Goal: Information Seeking & Learning: Learn about a topic

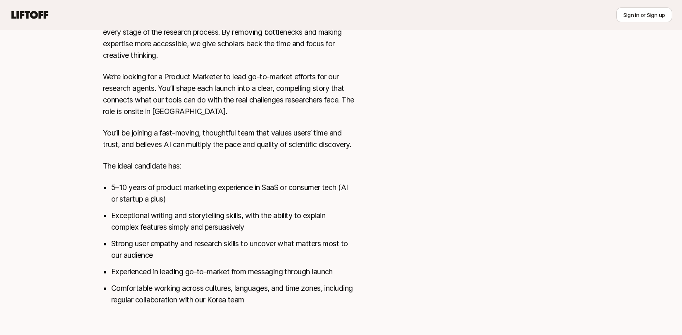
scroll to position [351, 0]
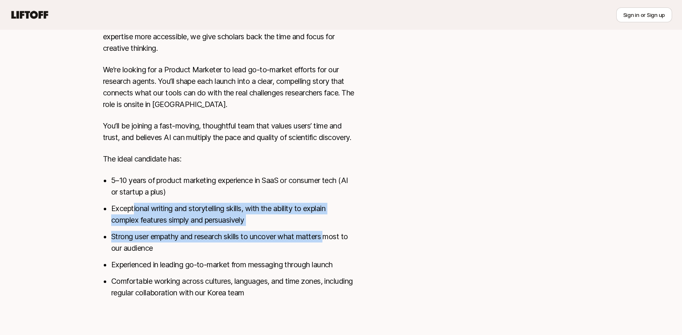
drag, startPoint x: 133, startPoint y: 211, endPoint x: 328, endPoint y: 233, distance: 195.9
click at [328, 233] on ul "5–10 years of product marketing experience in SaaS or consumer tech (AI or star…" at bounding box center [232, 237] width 243 height 124
click at [253, 233] on li "Strong user empathy and research skills to uncover what matters most to our aud…" at bounding box center [232, 242] width 243 height 23
drag, startPoint x: 289, startPoint y: 233, endPoint x: 80, endPoint y: 206, distance: 210.8
click at [80, 206] on div "[PERSON_NAME] is looking for Product Marketer / Product Marketing Lead at Liner…" at bounding box center [341, 19] width 682 height 618
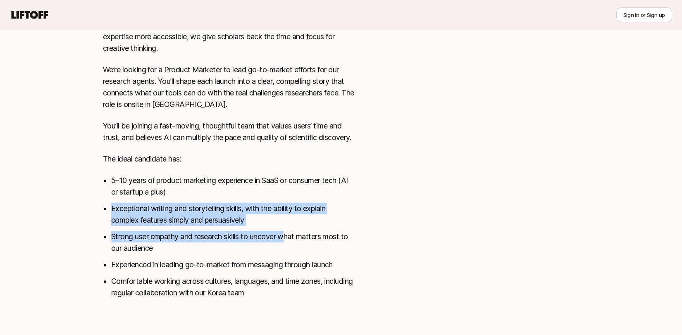
click at [186, 226] on li "Exceptional writing and storytelling skills, with the ability to explain comple…" at bounding box center [232, 214] width 243 height 23
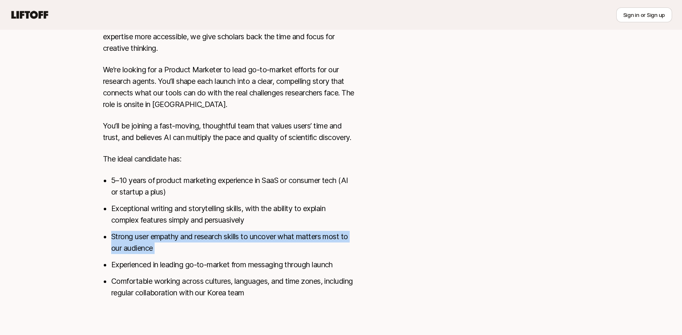
drag, startPoint x: 111, startPoint y: 239, endPoint x: 183, endPoint y: 255, distance: 73.2
click at [183, 255] on ul "5–10 years of product marketing experience in SaaS or consumer tech (AI or star…" at bounding box center [232, 237] width 243 height 124
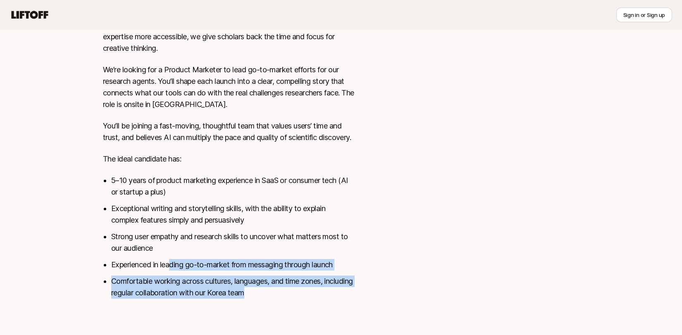
drag, startPoint x: 170, startPoint y: 267, endPoint x: 375, endPoint y: 276, distance: 205.6
click at [375, 276] on div "[GEOGRAPHIC_DATA], [GEOGRAPHIC_DATA] View details Liner is building AI research…" at bounding box center [341, 92] width 496 height 433
click at [342, 270] on li "Experienced in leading go-to-market from messaging through launch" at bounding box center [232, 265] width 243 height 12
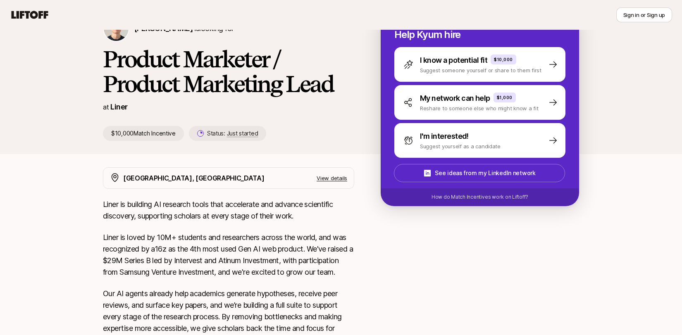
scroll to position [0, 0]
